Goal: Information Seeking & Learning: Learn about a topic

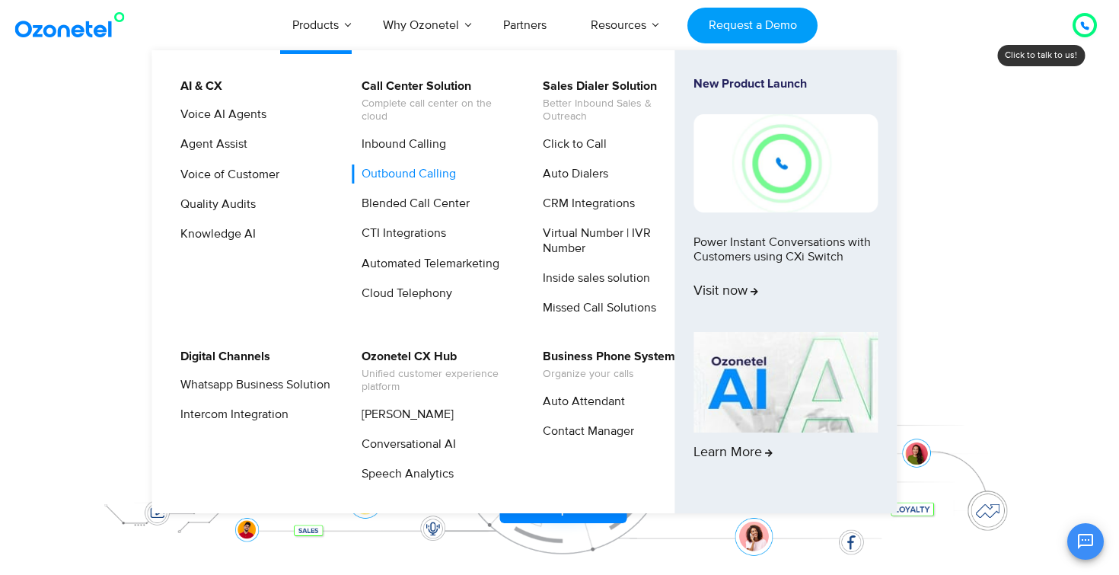
click at [410, 175] on link "Outbound Calling" at bounding box center [405, 173] width 107 height 19
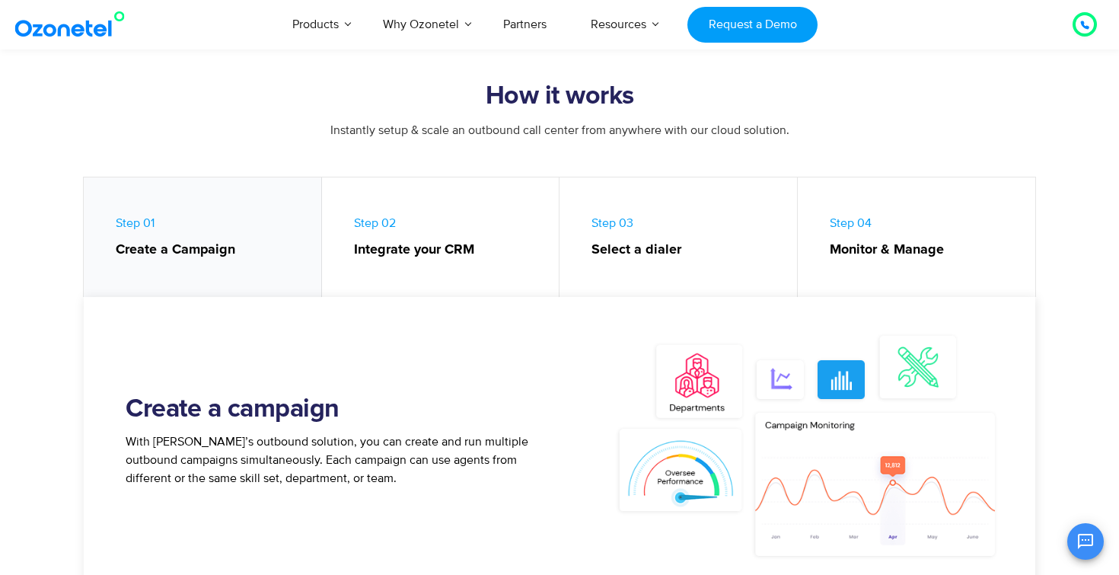
scroll to position [620, 0]
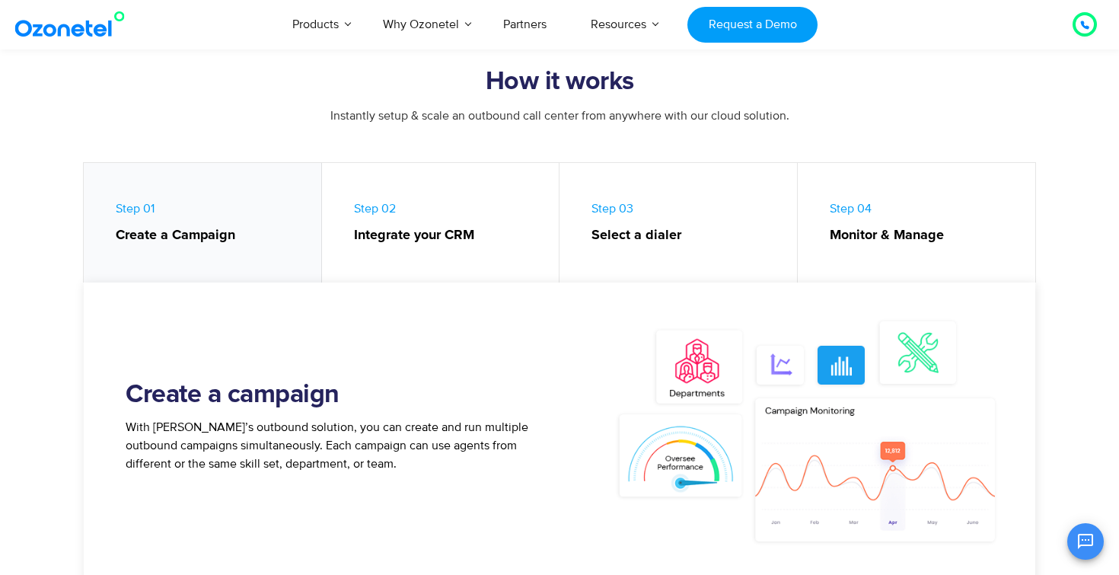
click at [635, 234] on strong "Select a dialer" at bounding box center [686, 235] width 190 height 21
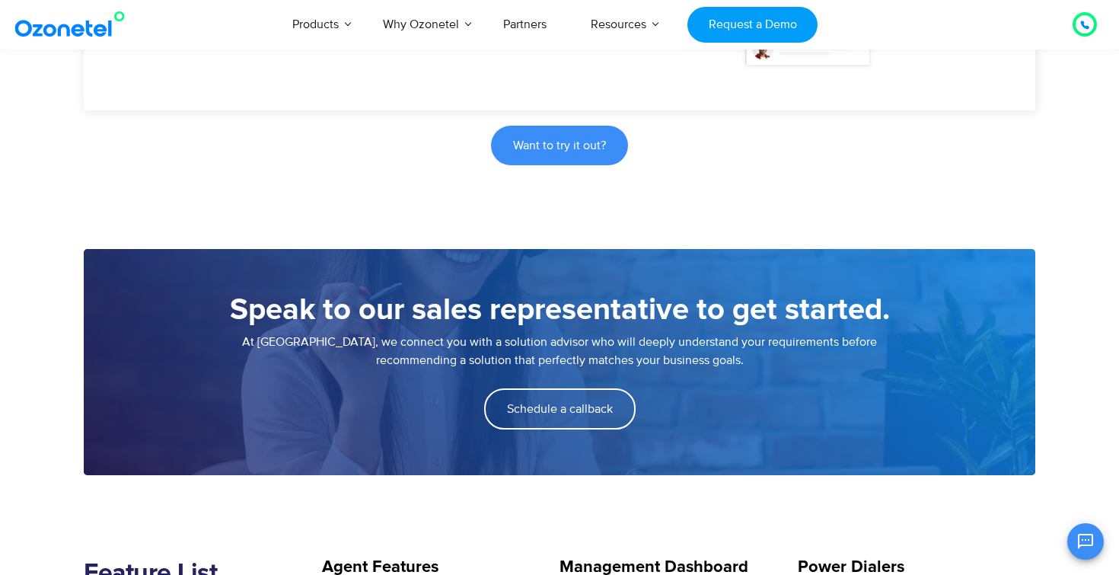
scroll to position [1100, 0]
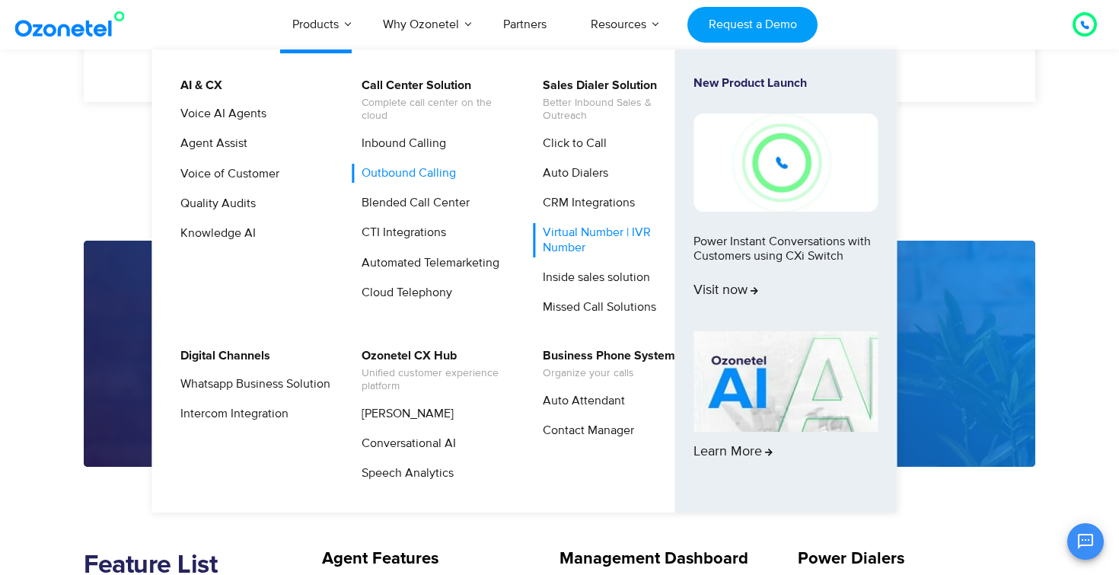
click at [623, 238] on link "Virtual Number | IVR Number" at bounding box center [614, 239] width 162 height 33
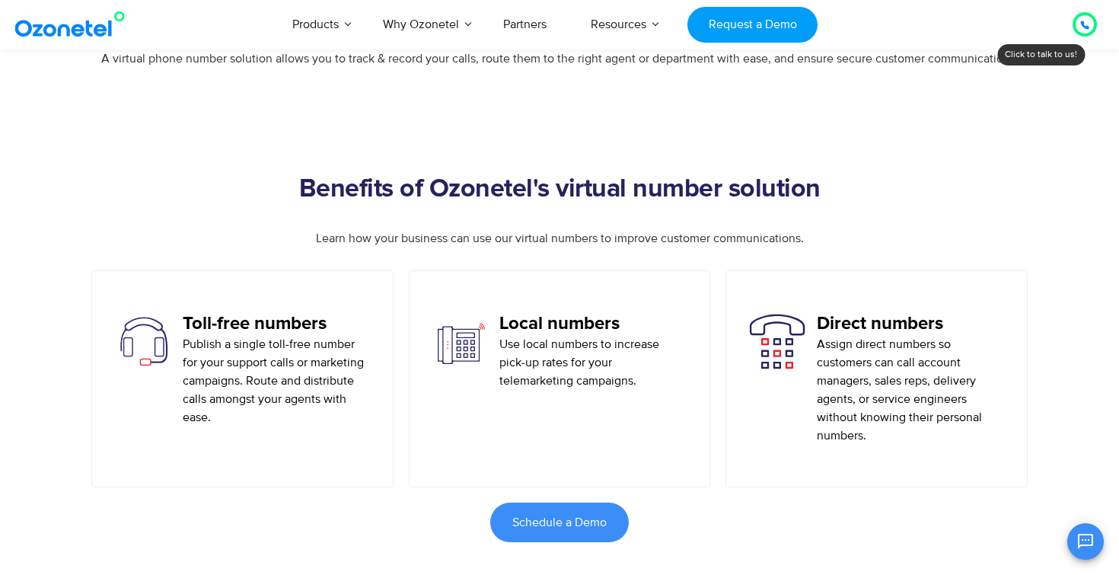
scroll to position [722, 0]
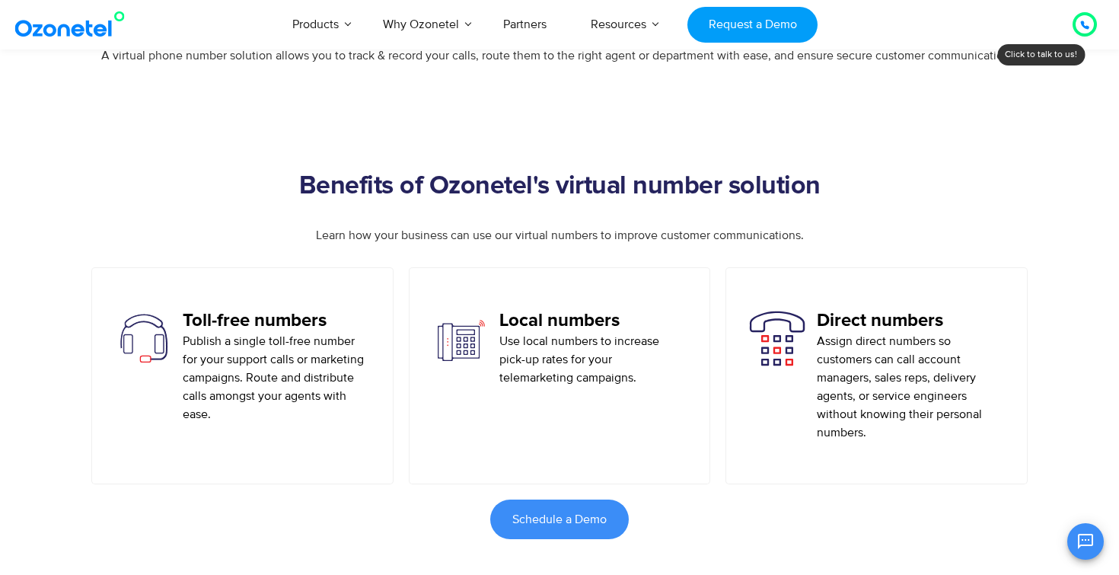
click at [279, 316] on h5 "Toll-free numbers" at bounding box center [276, 321] width 187 height 22
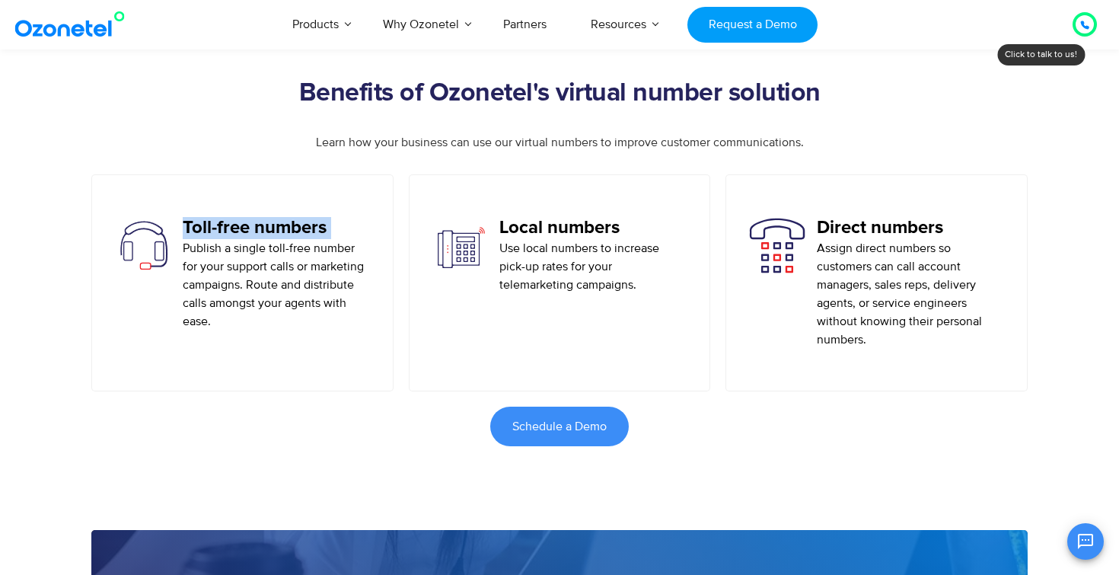
scroll to position [817, 0]
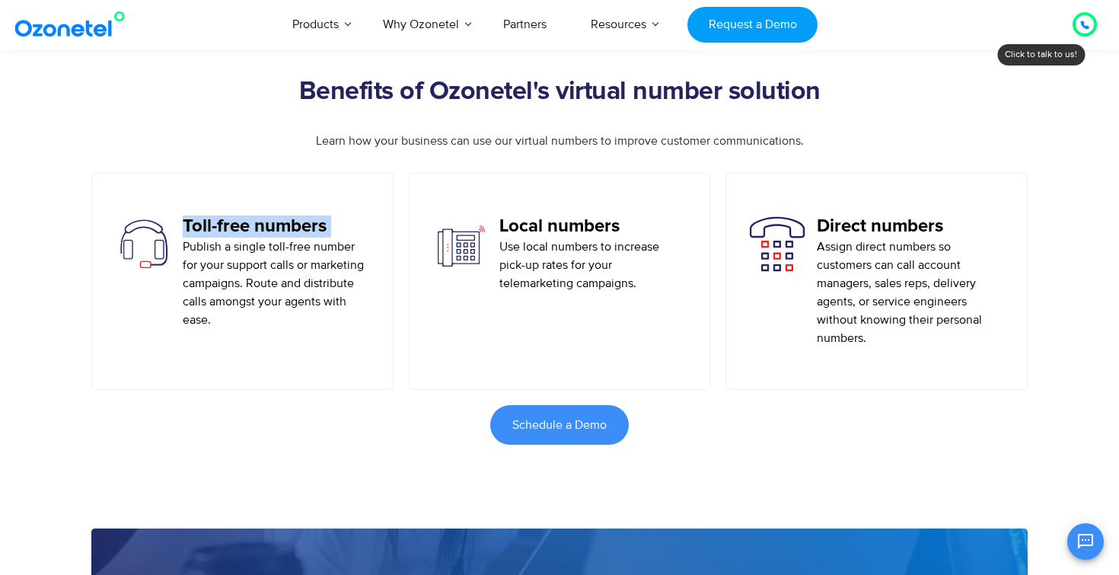
click at [869, 250] on p "Assign direct numbers so customers can call account managers, sales reps, deliv…" at bounding box center [910, 292] width 187 height 110
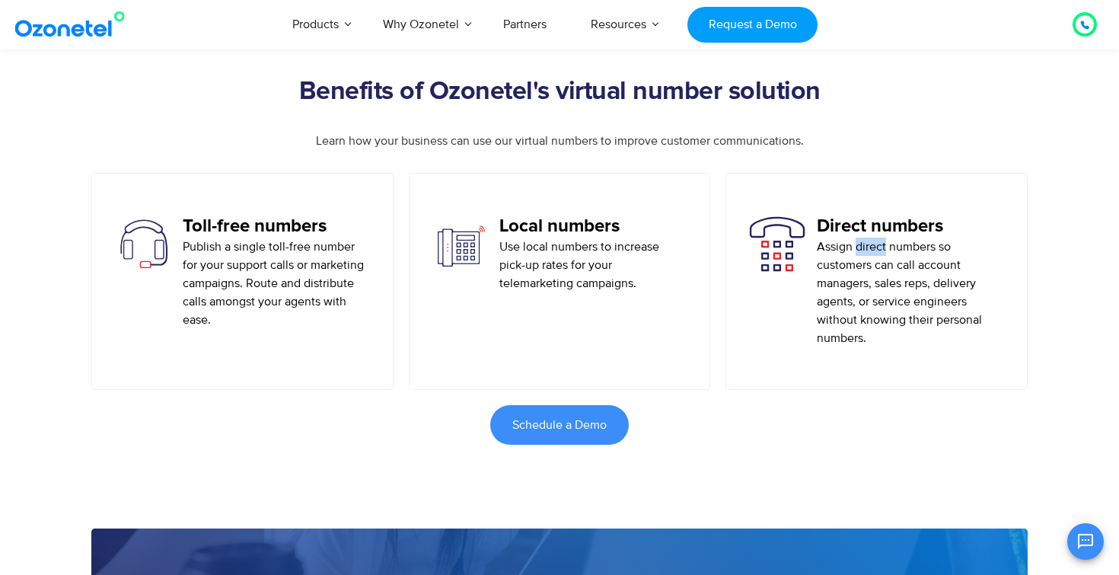
click at [869, 250] on p "Assign direct numbers so customers can call account managers, sales reps, deliv…" at bounding box center [910, 292] width 187 height 110
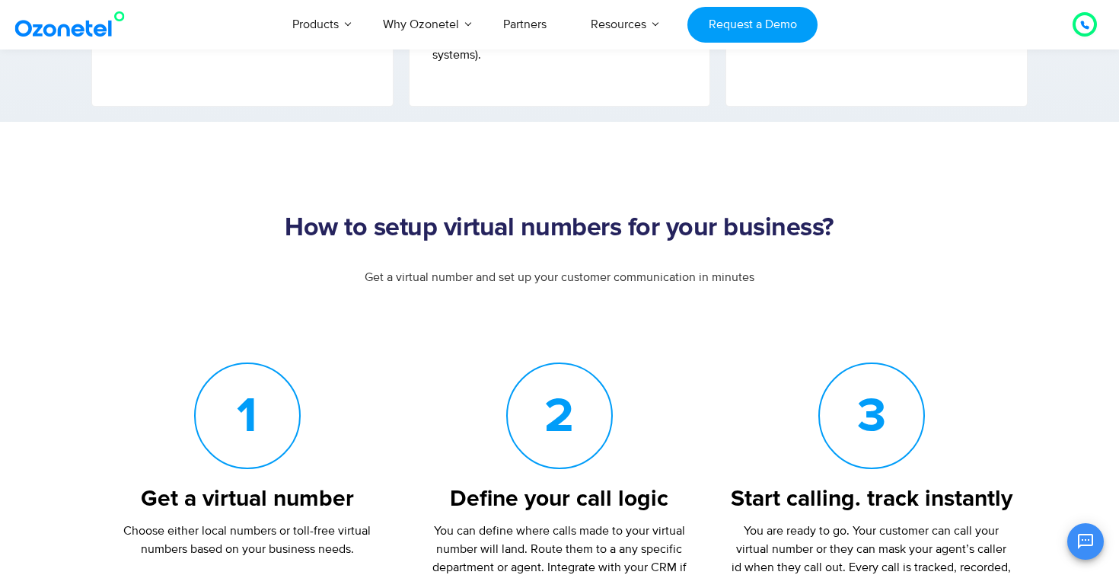
scroll to position [3054, 0]
